Goal: Obtain resource: Download file/media

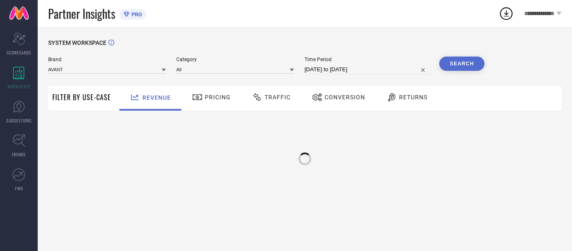
click at [293, 99] on div "Traffic" at bounding box center [271, 98] width 59 height 25
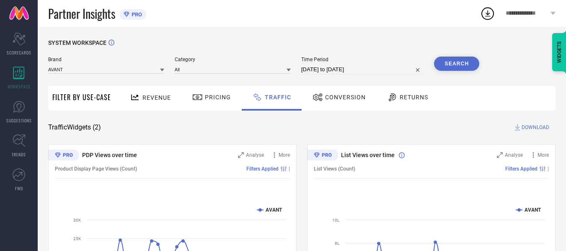
select select "6"
select select "2025"
select select "7"
select select "2025"
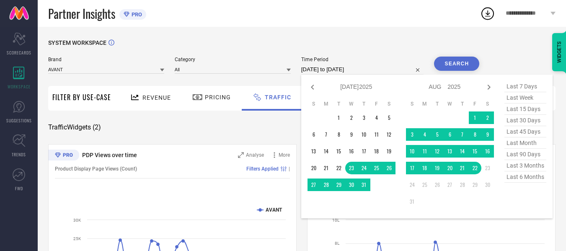
click at [367, 68] on input "[DATE] to [DATE]" at bounding box center [362, 70] width 123 height 10
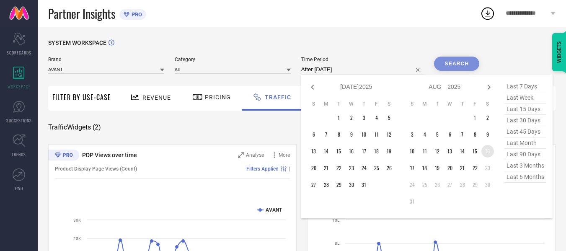
click at [486, 155] on td "16" at bounding box center [487, 151] width 13 height 13
type input "[DATE] to [DATE]"
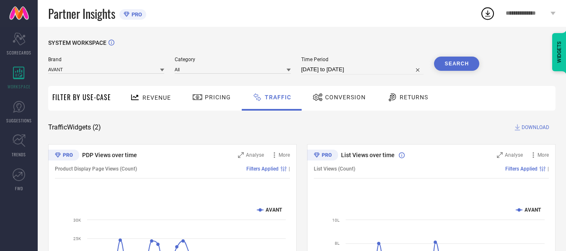
click at [478, 73] on div "Search" at bounding box center [456, 66] width 45 height 18
click at [460, 62] on button "Search" at bounding box center [456, 64] width 45 height 14
click at [532, 129] on span "DOWNLOAD" at bounding box center [536, 127] width 28 height 8
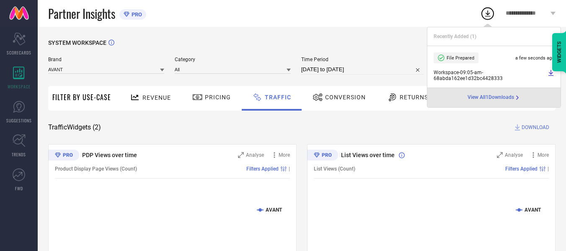
click at [325, 23] on div "Partner Insights PRO" at bounding box center [264, 13] width 432 height 27
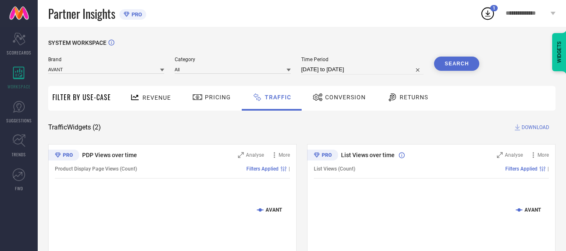
click at [401, 69] on input "[DATE] to [DATE]" at bounding box center [362, 70] width 123 height 10
select select "7"
select select "2025"
select select "8"
select select "2025"
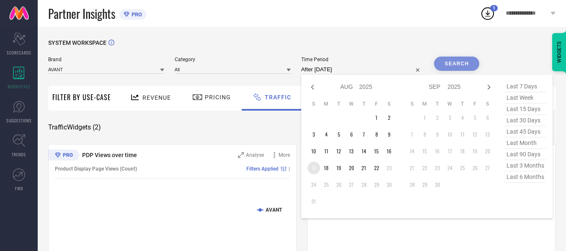
click at [313, 168] on td "17" at bounding box center [314, 168] width 13 height 13
type input "[DATE] to [DATE]"
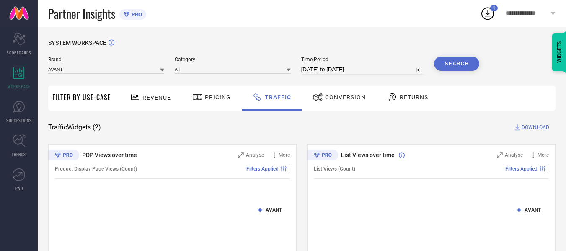
click at [460, 54] on div "SYSTEM WORKSPACE" at bounding box center [301, 47] width 507 height 17
click at [457, 63] on button "Search" at bounding box center [456, 64] width 45 height 14
click at [525, 127] on span "DOWNLOAD" at bounding box center [536, 127] width 28 height 8
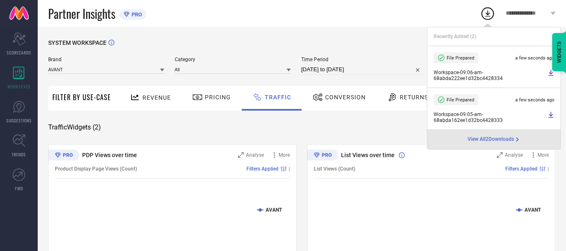
click at [390, 73] on input "[DATE] to [DATE]" at bounding box center [362, 70] width 123 height 10
select select "7"
select select "2025"
select select "8"
select select "2025"
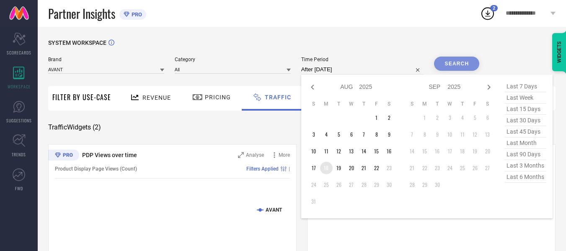
click at [329, 162] on td "18" at bounding box center [326, 168] width 13 height 13
type input "[DATE] to [DATE]"
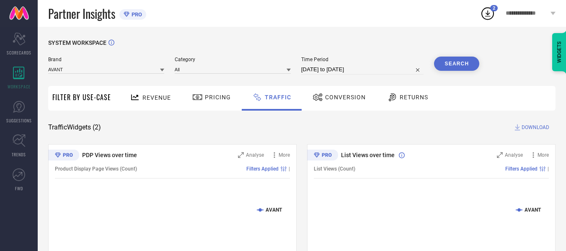
click at [456, 63] on button "Search" at bounding box center [456, 64] width 45 height 14
click at [535, 129] on span "DOWNLOAD" at bounding box center [536, 127] width 28 height 8
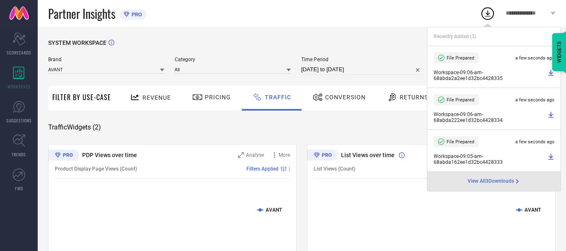
select select "7"
select select "2025"
select select "8"
select select "2025"
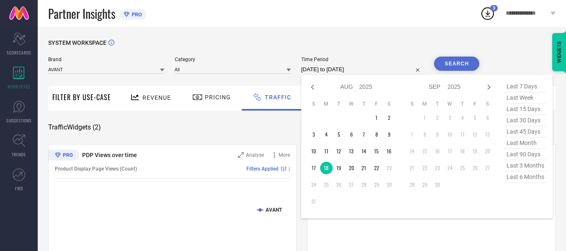
drag, startPoint x: 364, startPoint y: 72, endPoint x: 366, endPoint y: 95, distance: 23.1
click at [364, 72] on input "[DATE] to [DATE]" at bounding box center [362, 70] width 123 height 10
click at [341, 169] on td "19" at bounding box center [339, 168] width 13 height 13
type input "[DATE] to [DATE]"
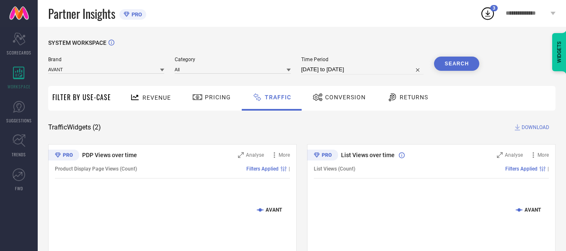
click at [455, 70] on button "Search" at bounding box center [456, 64] width 45 height 14
click at [526, 128] on span "DOWNLOAD" at bounding box center [536, 127] width 28 height 8
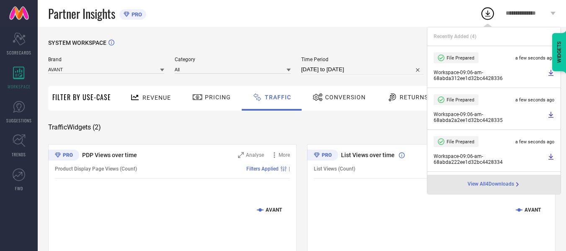
select select "7"
select select "2025"
select select "8"
select select "2025"
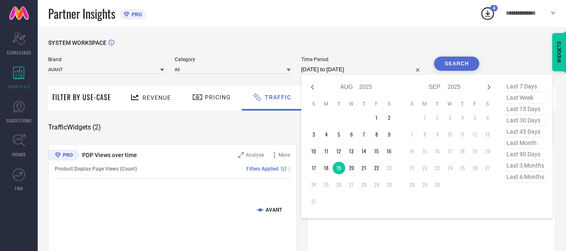
click at [382, 72] on input "[DATE] to [DATE]" at bounding box center [362, 70] width 123 height 10
click at [350, 168] on td "20" at bounding box center [351, 168] width 13 height 13
type input "[DATE] to [DATE]"
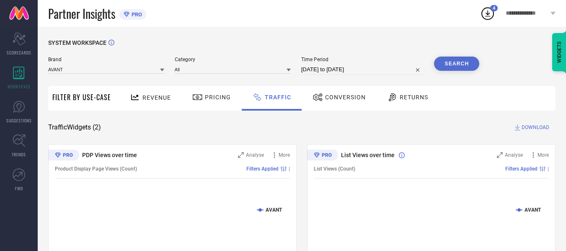
click at [445, 67] on button "Search" at bounding box center [456, 64] width 45 height 14
click at [543, 125] on span "DOWNLOAD" at bounding box center [536, 127] width 28 height 8
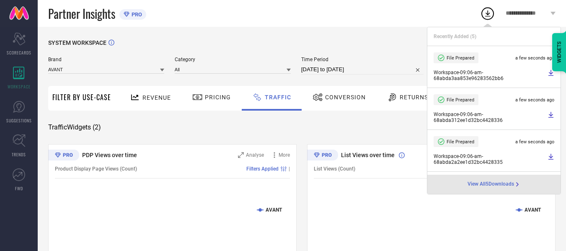
click at [377, 65] on input "[DATE] to [DATE]" at bounding box center [362, 70] width 123 height 10
select select "7"
select select "2025"
select select "8"
select select "2025"
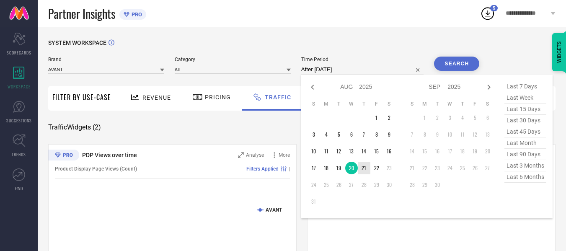
click at [365, 167] on td "21" at bounding box center [364, 168] width 13 height 13
type input "[DATE] to [DATE]"
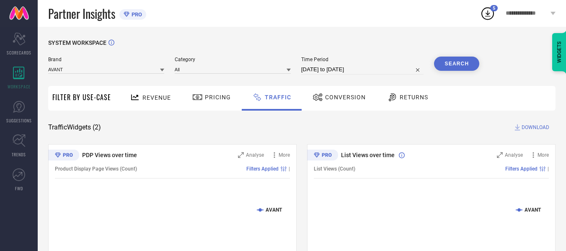
click at [449, 67] on button "Search" at bounding box center [456, 64] width 45 height 14
click at [532, 127] on span "DOWNLOAD" at bounding box center [536, 127] width 28 height 8
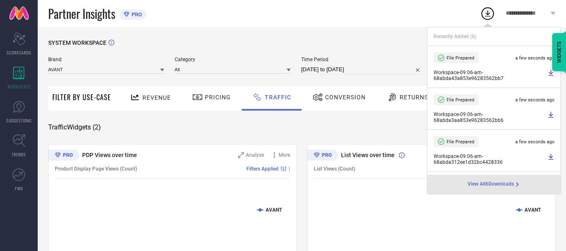
select select "7"
select select "2025"
select select "8"
select select "2025"
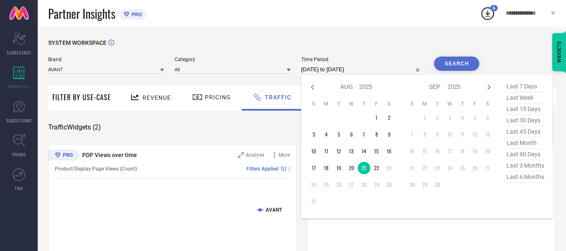
click at [385, 67] on input "[DATE] to [DATE]" at bounding box center [362, 70] width 123 height 10
click at [380, 172] on td "22" at bounding box center [376, 168] width 13 height 13
type input "[DATE] to [DATE]"
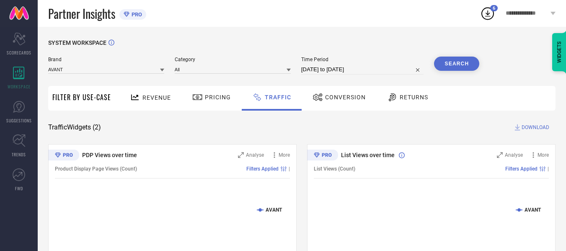
click at [460, 60] on button "Search" at bounding box center [456, 64] width 45 height 14
click at [526, 127] on span "DOWNLOAD" at bounding box center [536, 127] width 28 height 8
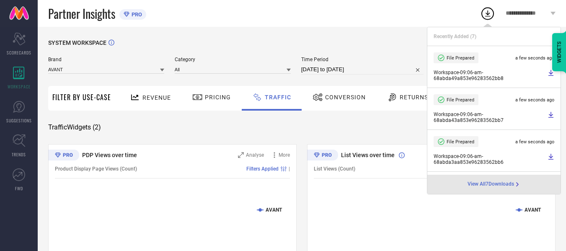
click at [382, 66] on input "[DATE] to [DATE]" at bounding box center [362, 70] width 123 height 10
select select "7"
select select "2025"
select select "8"
select select "2025"
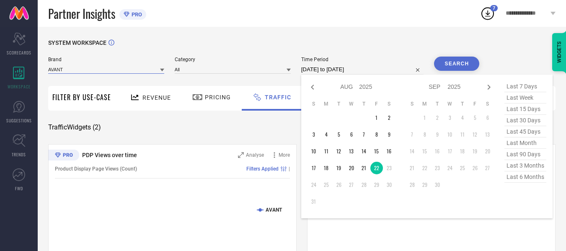
click at [93, 67] on input at bounding box center [106, 69] width 116 height 9
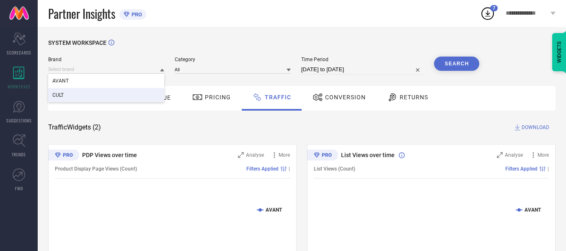
click at [91, 93] on div "CULT" at bounding box center [106, 95] width 116 height 14
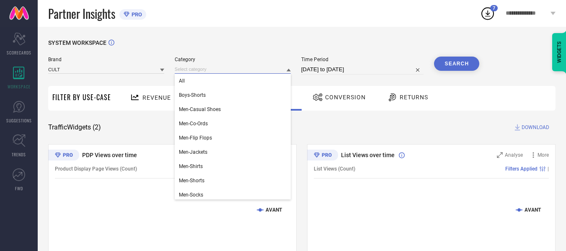
click at [231, 71] on input at bounding box center [233, 69] width 116 height 9
click at [228, 88] on div "All" at bounding box center [233, 81] width 116 height 14
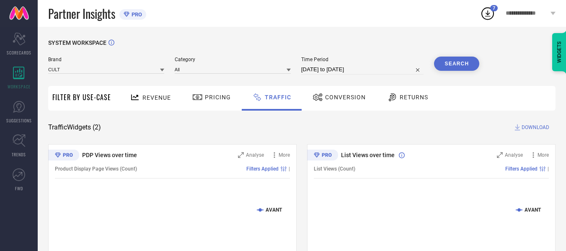
click at [349, 70] on input "[DATE] to [DATE]" at bounding box center [362, 70] width 123 height 10
select select "7"
select select "2025"
select select "8"
select select "2025"
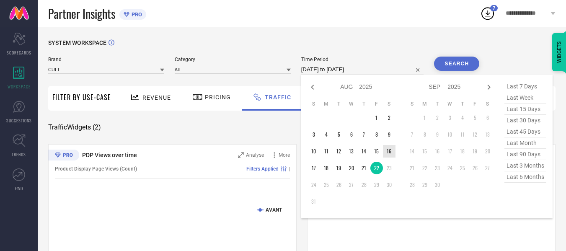
type input "After [DATE]"
click at [391, 154] on td "16" at bounding box center [389, 151] width 13 height 13
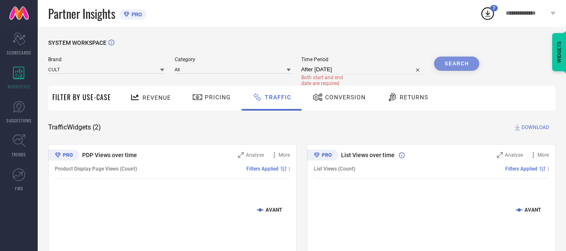
click at [463, 66] on div "Search" at bounding box center [456, 64] width 45 height 14
select select "7"
select select "2025"
select select "8"
select select "2025"
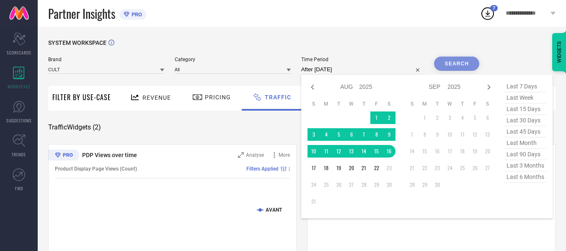
click at [379, 70] on input "After [DATE]" at bounding box center [362, 70] width 123 height 10
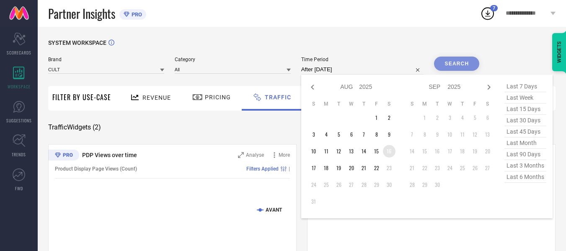
type input "[DATE] to [DATE]"
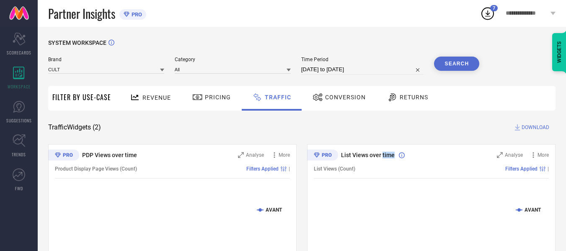
click at [388, 150] on div "List Views over time Analyse More List Views (Count) Filters Applied | Created …" at bounding box center [431, 248] width 248 height 209
click at [374, 72] on input "[DATE] to [DATE]" at bounding box center [362, 70] width 123 height 10
select select "7"
select select "2025"
select select "8"
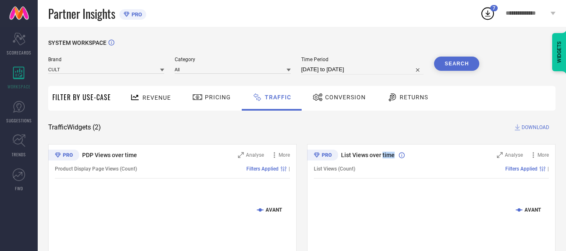
select select "2025"
click at [457, 66] on button "Search" at bounding box center [456, 64] width 45 height 14
click at [528, 130] on span "DOWNLOAD" at bounding box center [536, 127] width 28 height 8
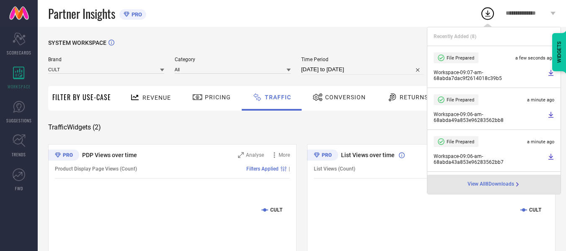
select select "7"
select select "2025"
select select "8"
select select "2025"
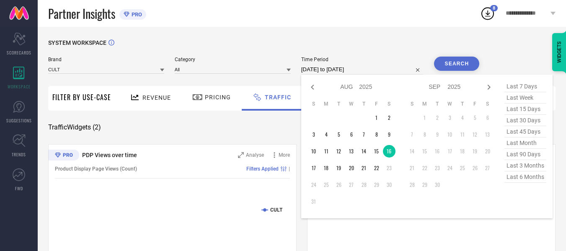
click at [379, 69] on input "[DATE] to [DATE]" at bounding box center [362, 70] width 123 height 10
click at [315, 166] on td "17" at bounding box center [314, 168] width 13 height 13
type input "[DATE] to [DATE]"
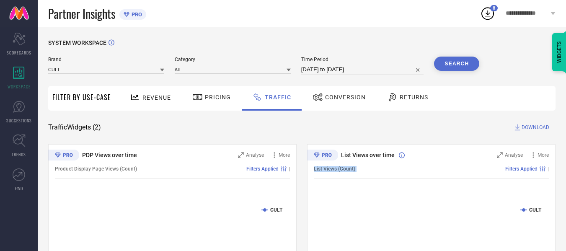
click at [315, 166] on span "List Views (Count)" at bounding box center [334, 169] width 41 height 6
click at [447, 61] on button "Search" at bounding box center [456, 64] width 45 height 14
click at [539, 130] on span "DOWNLOAD" at bounding box center [536, 127] width 28 height 8
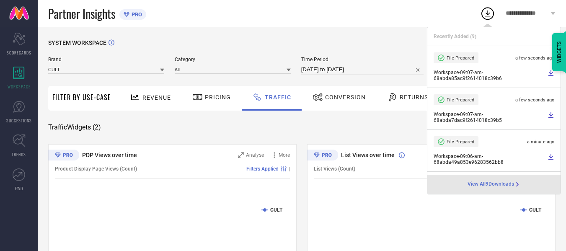
click at [387, 69] on input "[DATE] to [DATE]" at bounding box center [362, 70] width 123 height 10
select select "7"
select select "2025"
select select "8"
select select "2025"
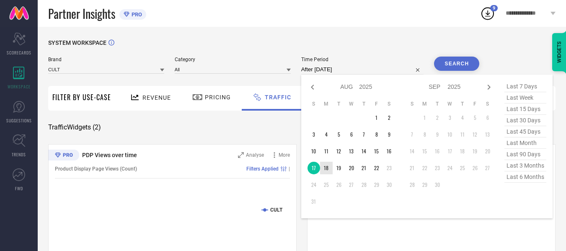
click at [326, 171] on td "18" at bounding box center [326, 168] width 13 height 13
type input "[DATE] to [DATE]"
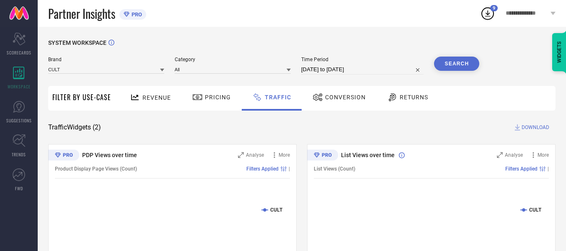
click at [451, 64] on button "Search" at bounding box center [456, 64] width 45 height 14
click at [526, 129] on span "DOWNLOAD" at bounding box center [536, 127] width 28 height 8
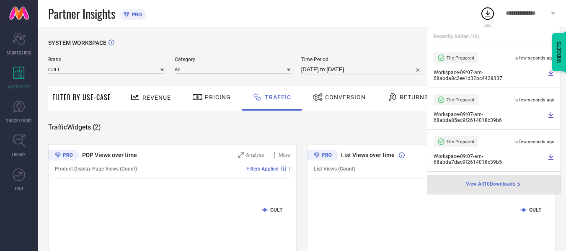
click at [380, 67] on input "[DATE] to [DATE]" at bounding box center [362, 70] width 123 height 10
select select "7"
select select "2025"
select select "8"
select select "2025"
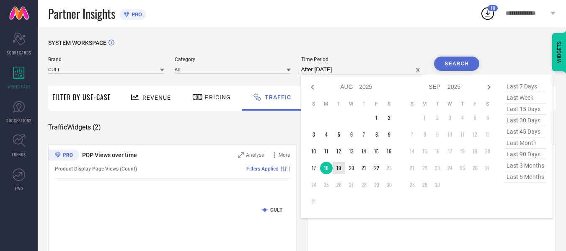
click at [344, 171] on td "19" at bounding box center [339, 168] width 13 height 13
type input "[DATE] to [DATE]"
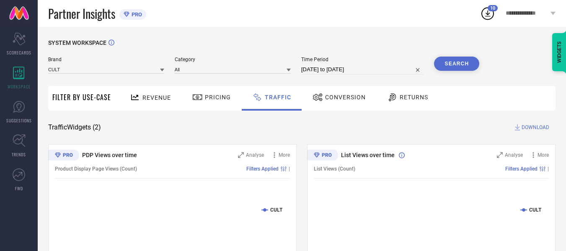
click at [462, 70] on button "Search" at bounding box center [456, 64] width 45 height 14
click at [524, 126] on span "DOWNLOAD" at bounding box center [536, 127] width 28 height 8
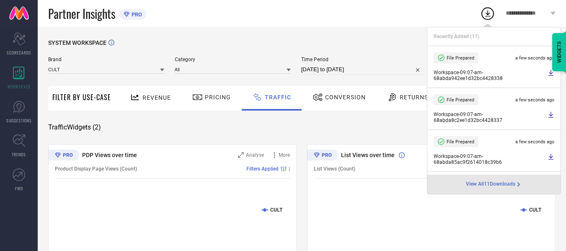
select select "7"
select select "2025"
select select "8"
select select "2025"
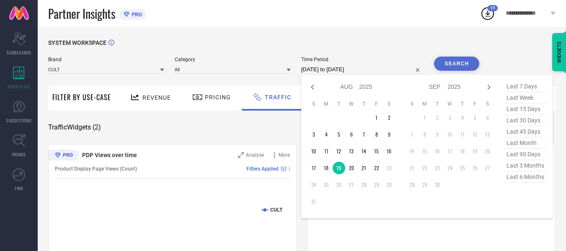
drag, startPoint x: 379, startPoint y: 68, endPoint x: 377, endPoint y: 98, distance: 29.8
click at [379, 68] on input "[DATE] to [DATE]" at bounding box center [362, 70] width 123 height 10
click at [350, 169] on td "20" at bounding box center [351, 168] width 13 height 13
type input "[DATE] to [DATE]"
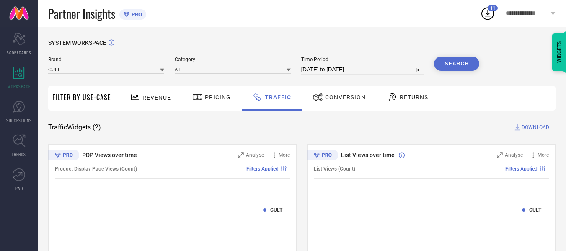
click at [470, 70] on button "Search" at bounding box center [456, 64] width 45 height 14
click at [534, 125] on span "DOWNLOAD" at bounding box center [536, 127] width 28 height 8
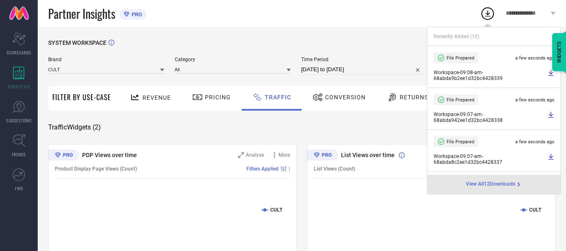
click at [388, 72] on input "[DATE] to [DATE]" at bounding box center [362, 70] width 123 height 10
select select "7"
select select "2025"
select select "8"
select select "2025"
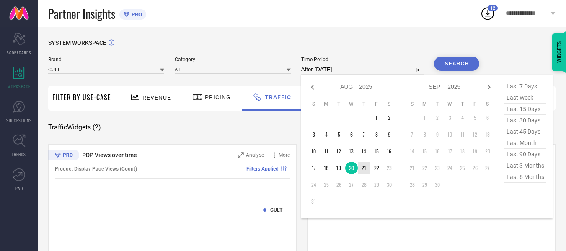
click at [367, 170] on td "21" at bounding box center [364, 168] width 13 height 13
type input "[DATE] to [DATE]"
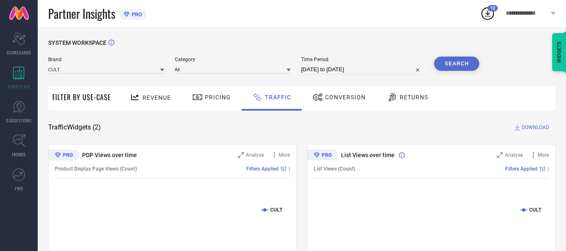
click at [439, 66] on button "Search" at bounding box center [456, 64] width 45 height 14
click at [526, 130] on span "DOWNLOAD" at bounding box center [536, 127] width 28 height 8
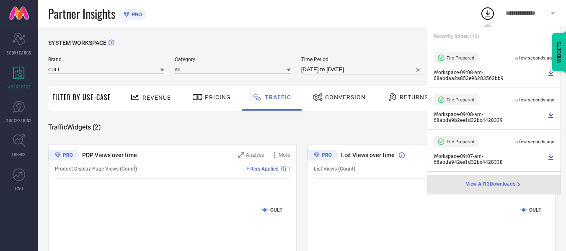
click at [383, 70] on input "[DATE] to [DATE]" at bounding box center [362, 70] width 123 height 10
select select "7"
select select "2025"
select select "8"
select select "2025"
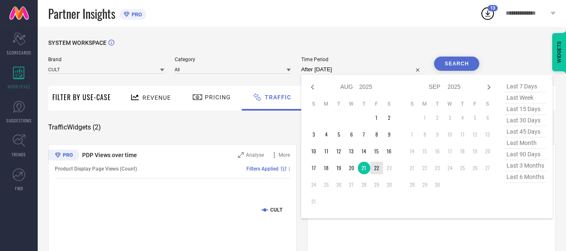
click at [378, 170] on td "22" at bounding box center [376, 168] width 13 height 13
type input "[DATE] to [DATE]"
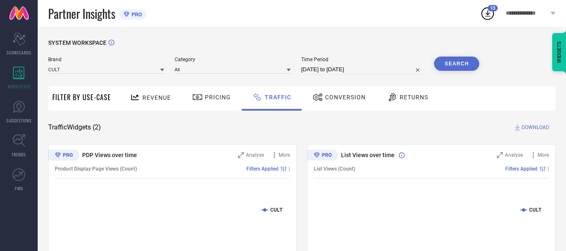
click at [454, 69] on button "Search" at bounding box center [456, 64] width 45 height 14
click at [531, 126] on span "DOWNLOAD" at bounding box center [536, 127] width 28 height 8
